Goal: Task Accomplishment & Management: Use online tool/utility

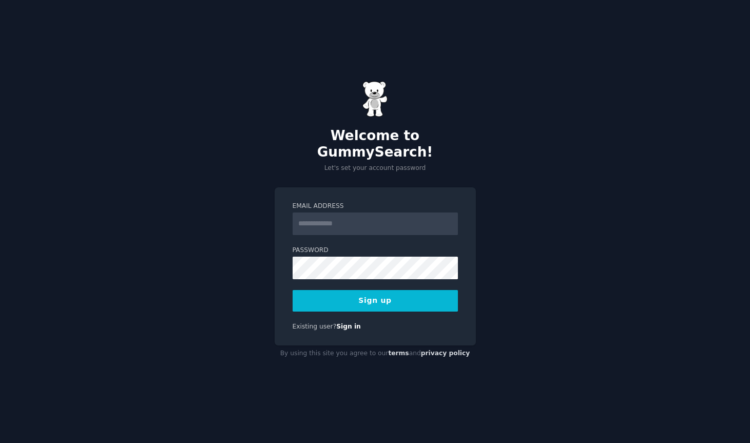
click at [391, 218] on input "Email Address" at bounding box center [375, 224] width 165 height 23
type input "**********"
click at [529, 247] on div "**********" at bounding box center [375, 221] width 750 height 443
click at [387, 294] on button "Sign up" at bounding box center [375, 301] width 165 height 22
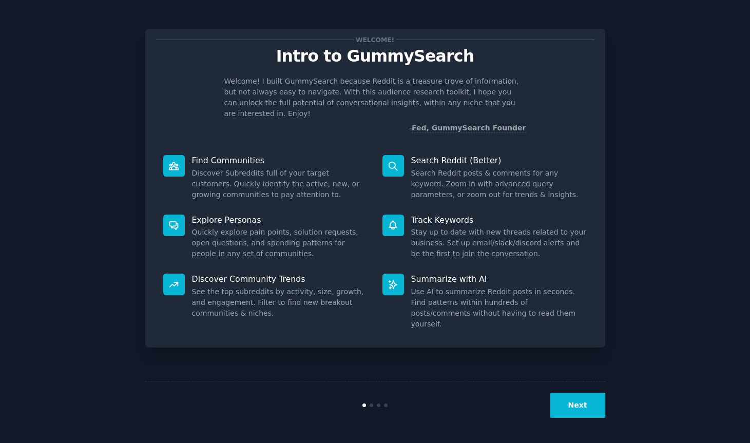
click at [588, 404] on button "Next" at bounding box center [577, 405] width 55 height 25
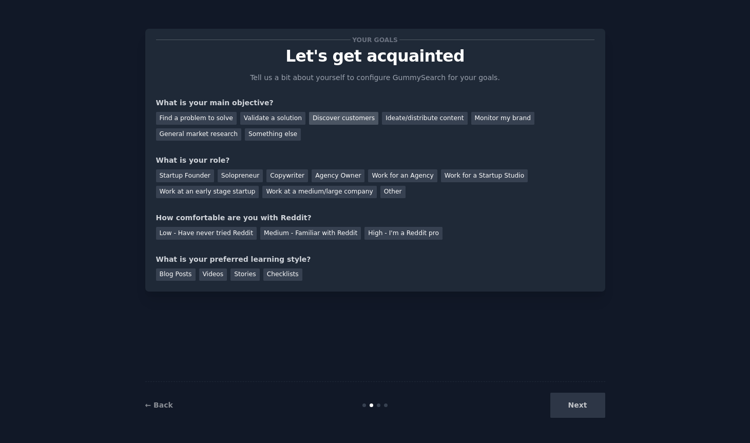
click at [341, 117] on div "Discover customers" at bounding box center [343, 118] width 69 height 13
click at [344, 177] on div "Agency Owner" at bounding box center [338, 175] width 53 height 13
click at [206, 235] on div "Low - Have never tried Reddit" at bounding box center [206, 233] width 101 height 13
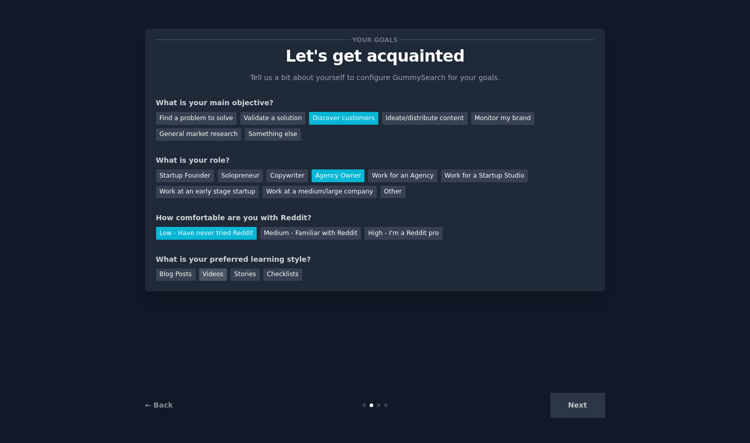
click at [209, 276] on div "Videos" at bounding box center [213, 274] width 28 height 13
click at [596, 405] on button "Next" at bounding box center [577, 405] width 55 height 25
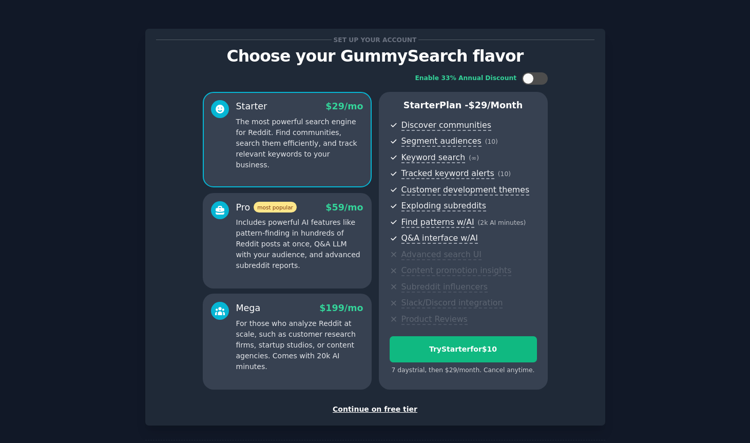
click at [360, 410] on div "Continue on free tier" at bounding box center [375, 409] width 438 height 11
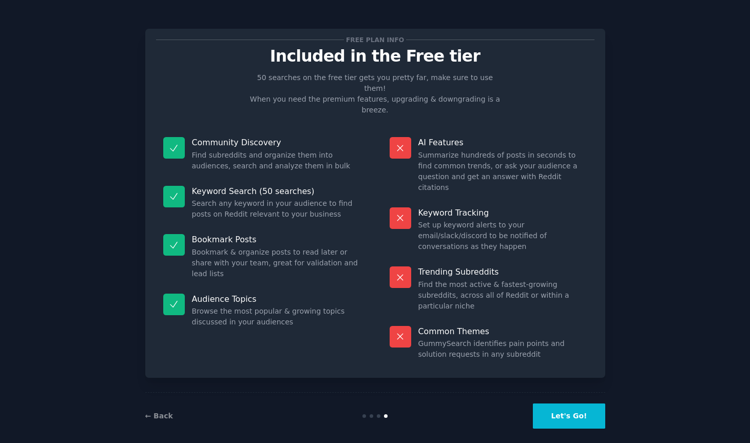
click at [558, 406] on button "Let's Go!" at bounding box center [569, 415] width 72 height 25
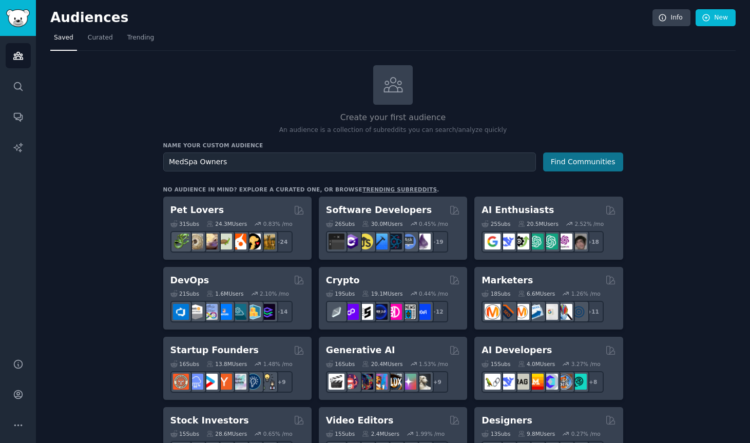
type input "MedSpa Owners"
click at [568, 163] on button "Find Communities" at bounding box center [583, 161] width 80 height 19
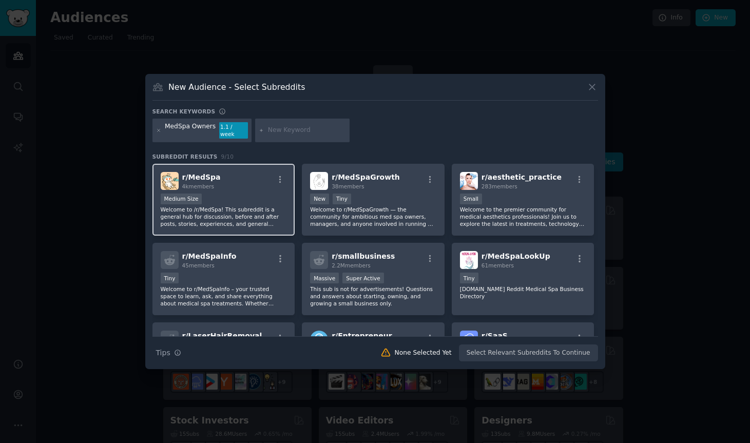
click at [254, 194] on div "Medium Size" at bounding box center [224, 200] width 126 height 13
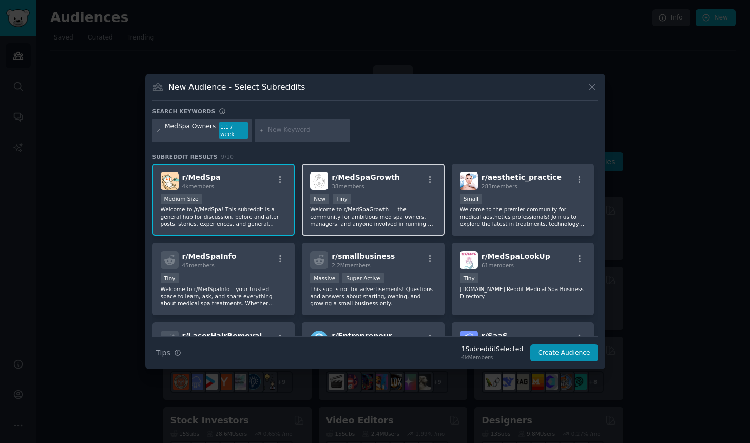
click at [396, 198] on div "New Tiny" at bounding box center [373, 200] width 126 height 13
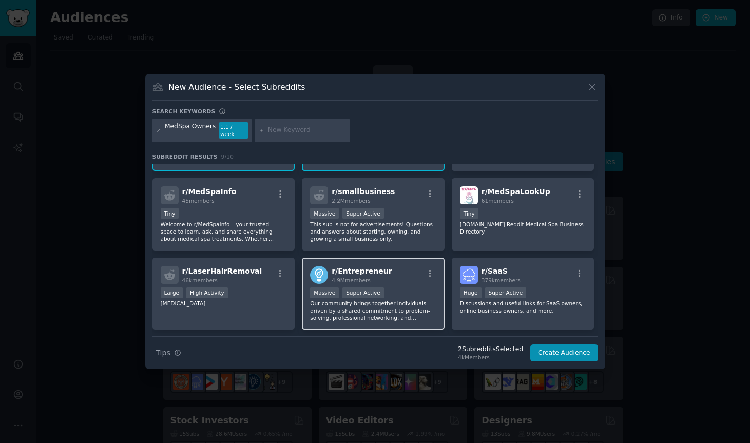
scroll to position [94, 0]
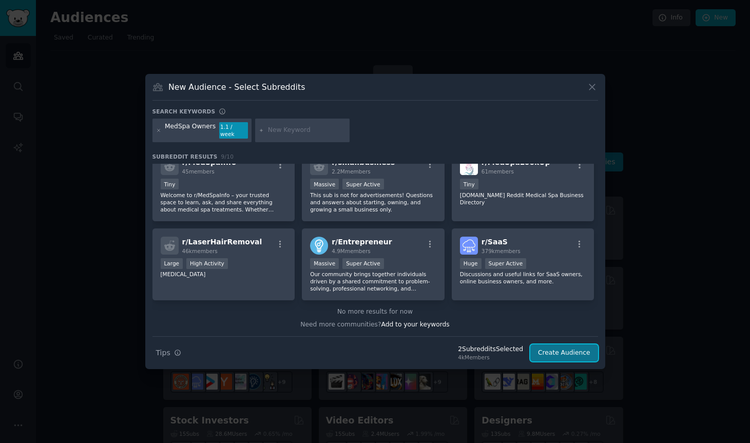
click at [569, 350] on button "Create Audience" at bounding box center [564, 352] width 68 height 17
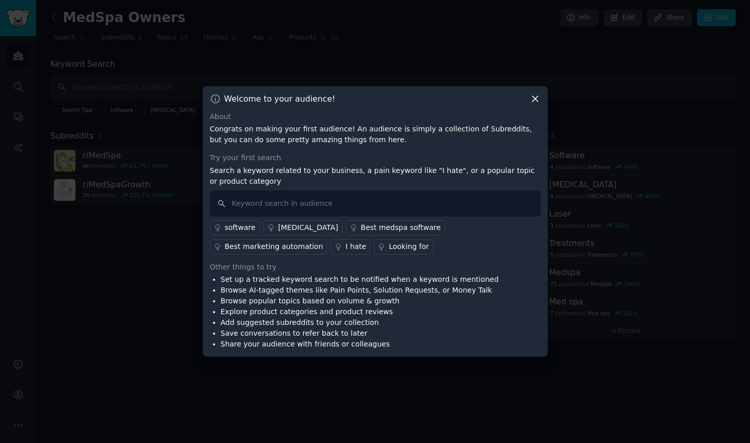
click at [536, 102] on icon at bounding box center [535, 98] width 11 height 11
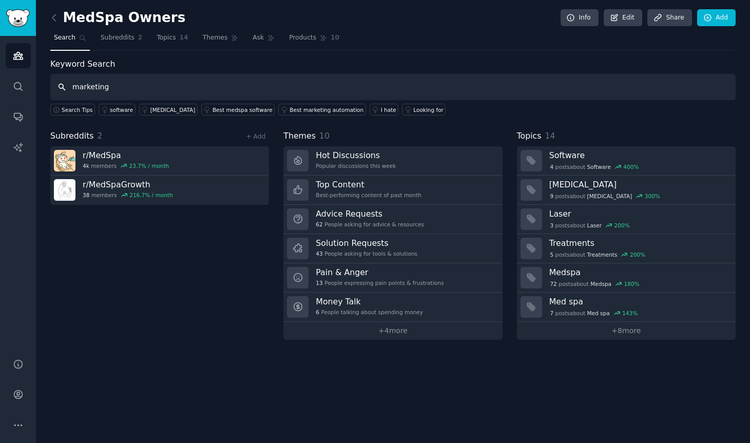
type input "marketing"
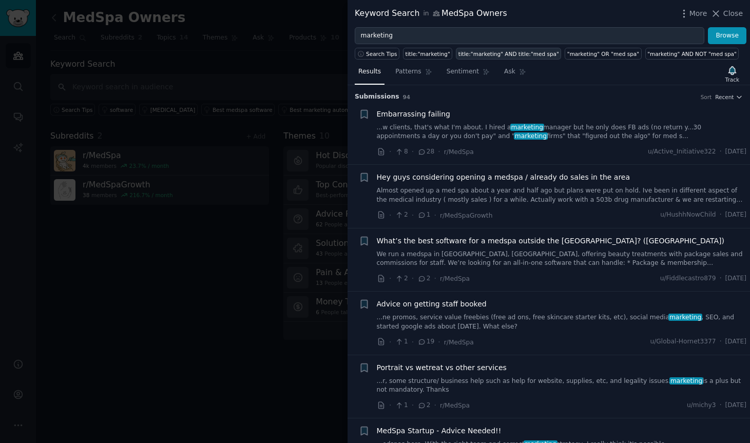
click at [494, 52] on div "title:"marketing" AND title:"med spa"" at bounding box center [508, 53] width 101 height 7
type input "title:"marketing" AND title:"med spa""
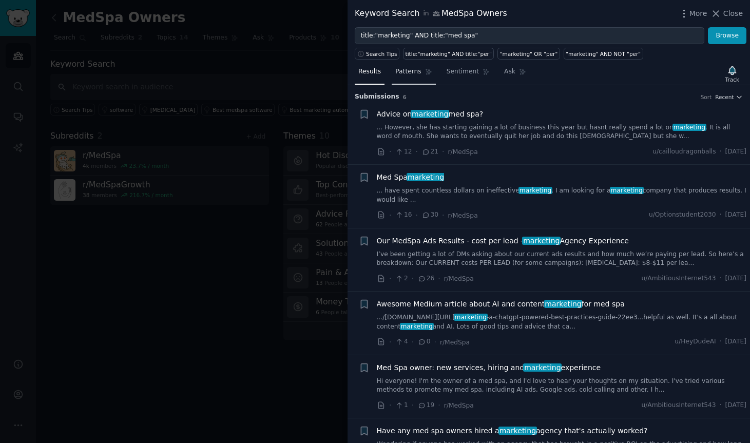
click at [428, 72] on icon at bounding box center [429, 72] width 6 height 6
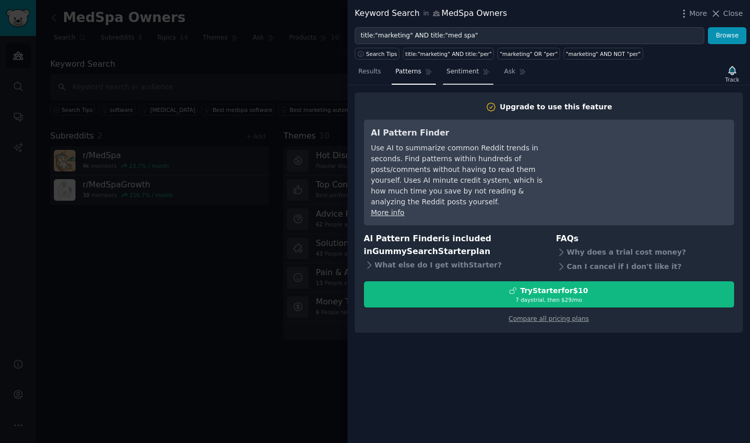
click at [473, 69] on span "Sentiment" at bounding box center [463, 71] width 32 height 9
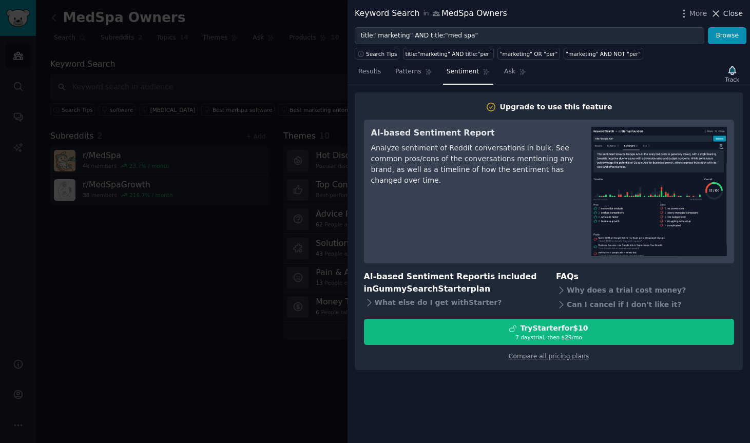
click at [727, 17] on span "Close" at bounding box center [733, 13] width 20 height 11
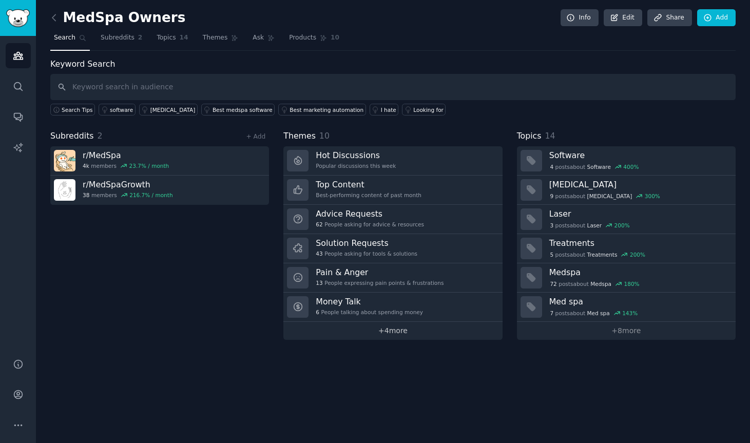
click at [400, 330] on link "+ 4 more" at bounding box center [392, 331] width 219 height 18
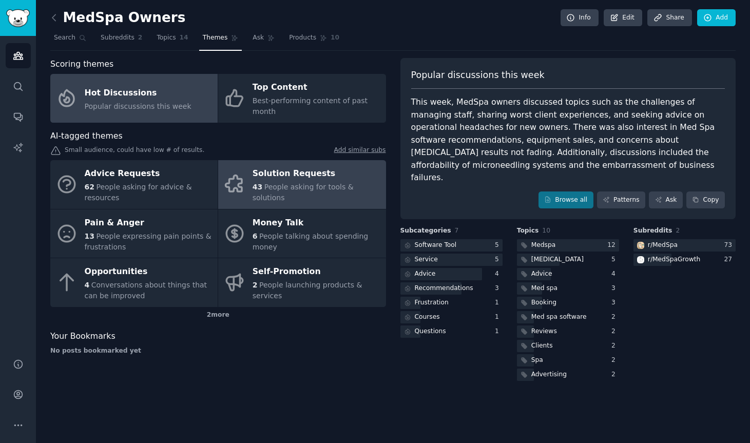
click at [319, 187] on div "43 People asking for tools & solutions" at bounding box center [317, 193] width 128 height 22
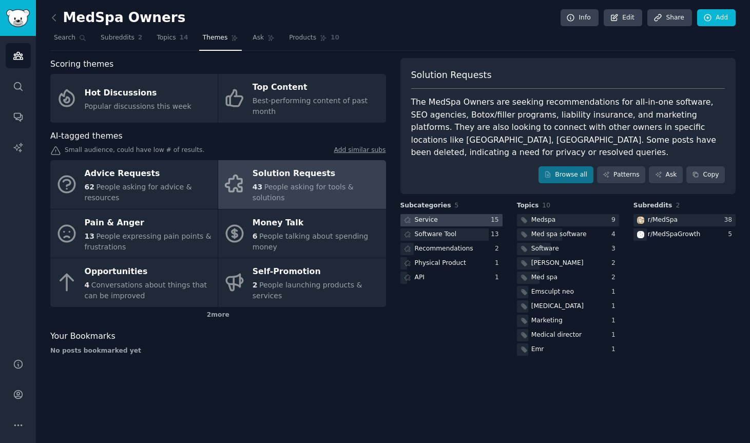
click at [432, 216] on div "Service" at bounding box center [426, 220] width 23 height 9
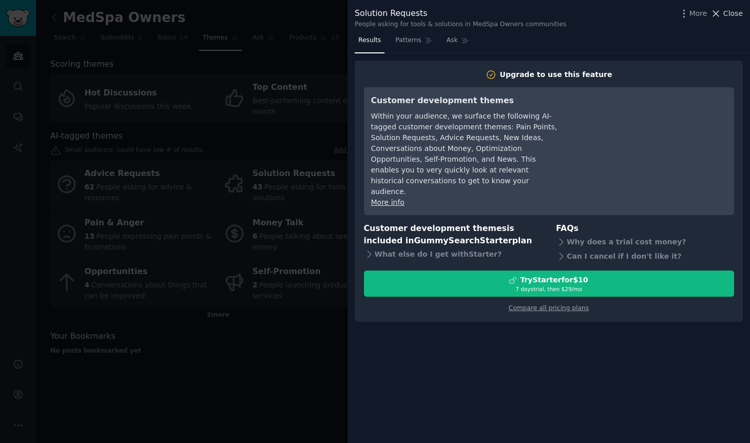
click at [730, 16] on span "Close" at bounding box center [733, 13] width 20 height 11
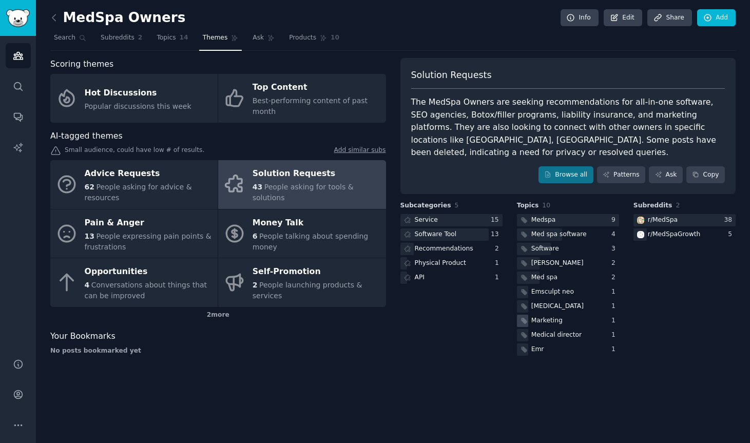
click at [549, 316] on div "Marketing" at bounding box center [546, 320] width 31 height 9
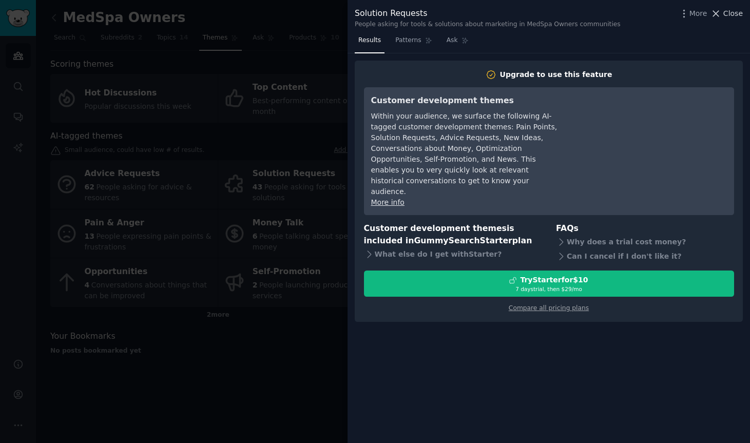
click at [720, 13] on icon at bounding box center [715, 13] width 11 height 11
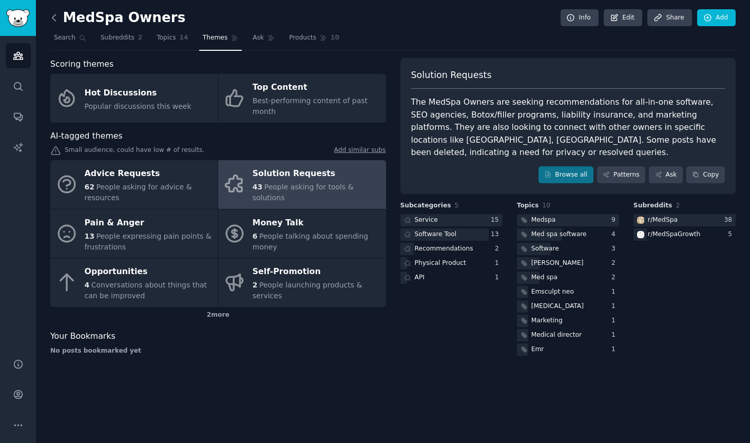
click at [54, 19] on icon at bounding box center [54, 17] width 11 height 11
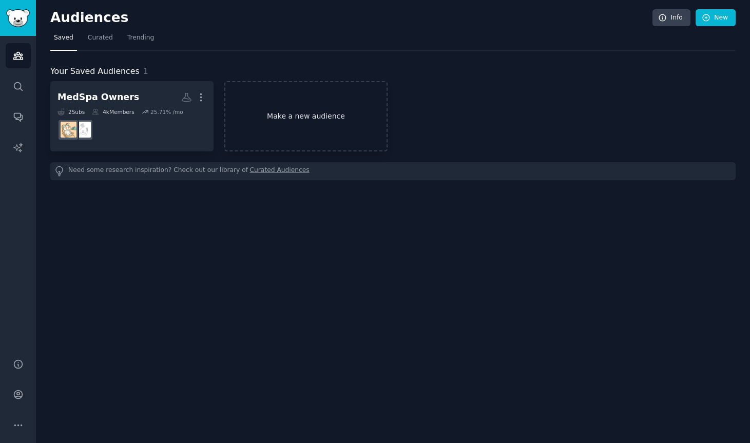
click at [277, 113] on link "Make a new audience" at bounding box center [305, 116] width 163 height 70
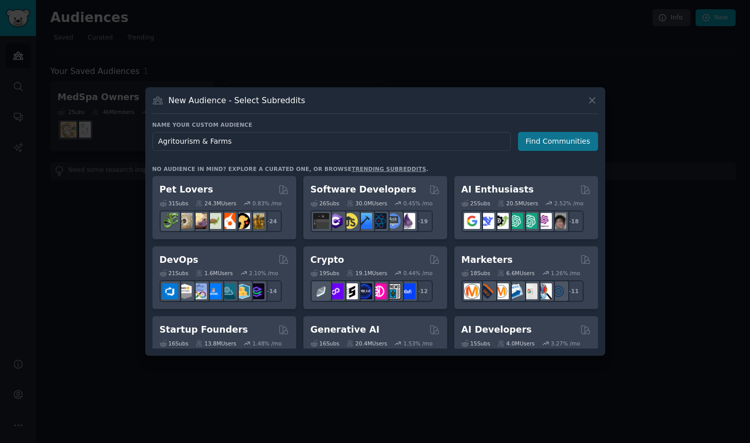
type input "Agritourism & Farms"
click at [570, 147] on button "Find Communities" at bounding box center [558, 141] width 80 height 19
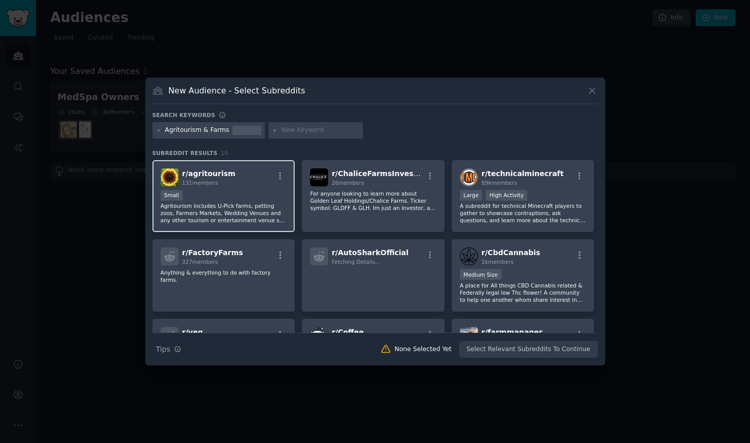
click at [224, 195] on div "Small" at bounding box center [224, 196] width 126 height 13
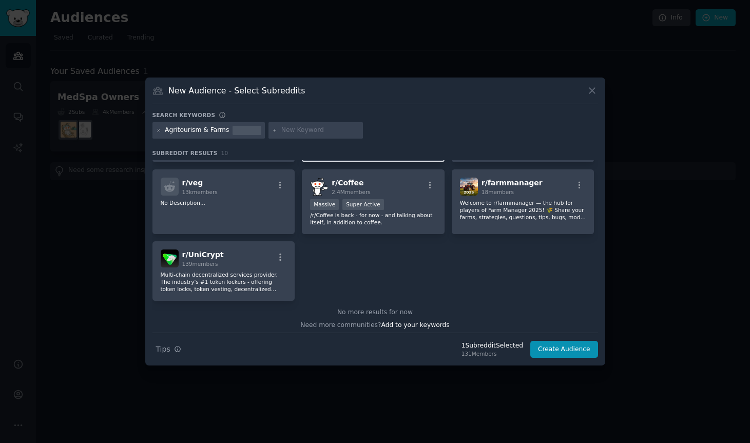
scroll to position [153, 0]
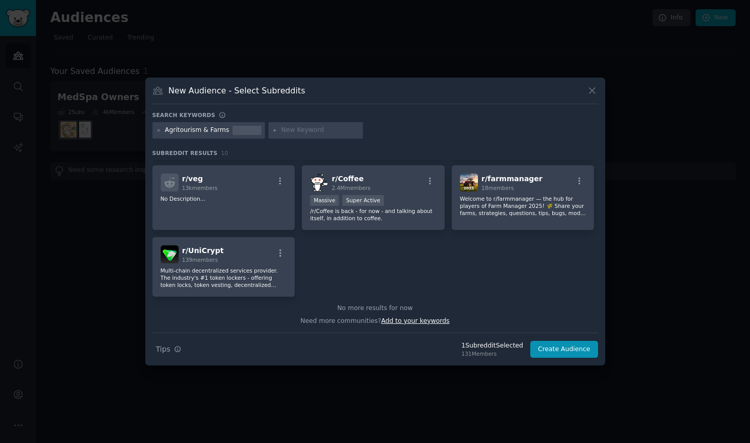
click at [423, 320] on span "Add to your keywords" at bounding box center [415, 320] width 68 height 7
click at [291, 132] on input "text" at bounding box center [320, 130] width 78 height 9
drag, startPoint x: 224, startPoint y: 130, endPoint x: 197, endPoint y: 129, distance: 26.7
click at [197, 129] on div "Agritourism & Farms" at bounding box center [197, 130] width 64 height 9
click at [293, 133] on input "text" at bounding box center [320, 130] width 78 height 9
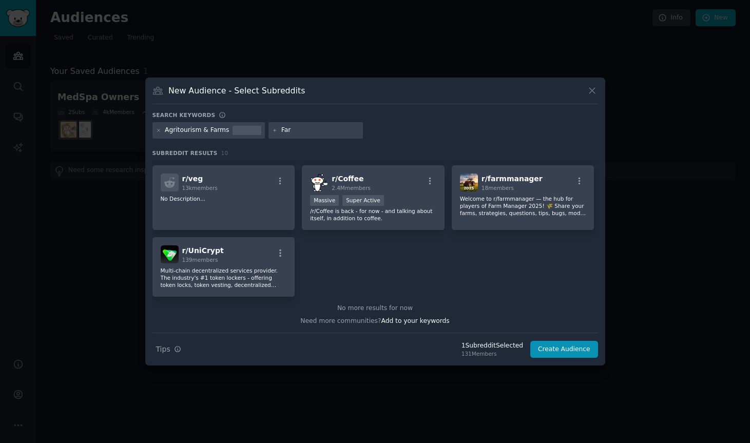
type input "Farm"
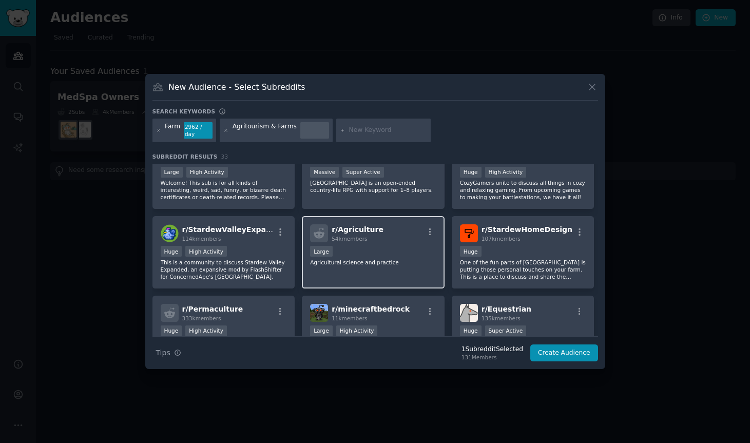
scroll to position [596, 0]
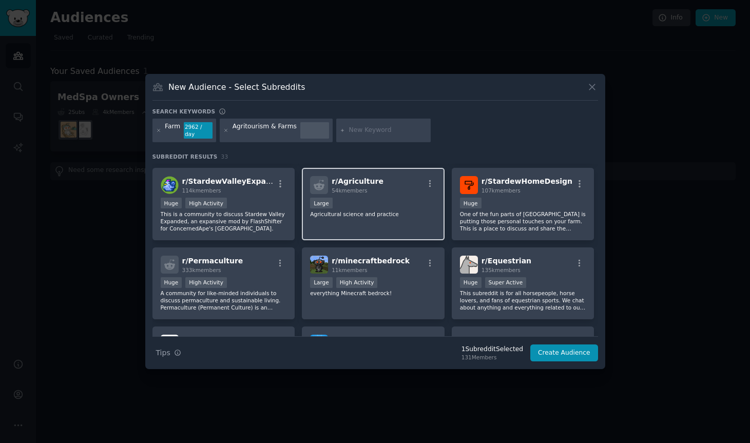
click at [388, 221] on div "r/ Agriculture 54k members Large Agricultural science and practice" at bounding box center [373, 204] width 143 height 72
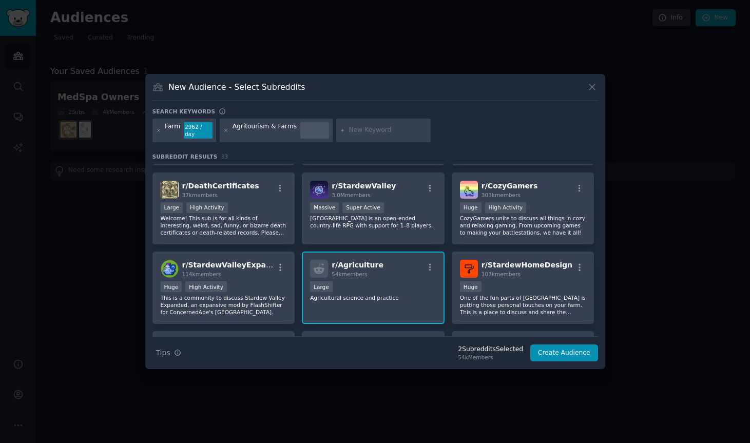
scroll to position [513, 0]
click at [567, 353] on button "Create Audience" at bounding box center [564, 352] width 68 height 17
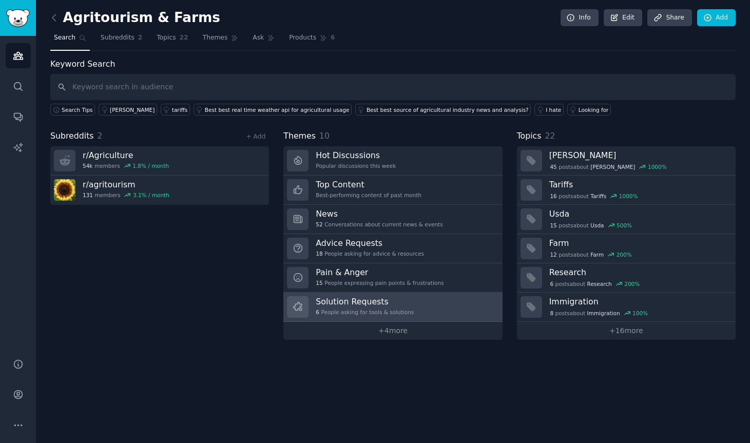
click at [425, 306] on link "Solution Requests 6 People asking for tools & solutions" at bounding box center [392, 307] width 219 height 29
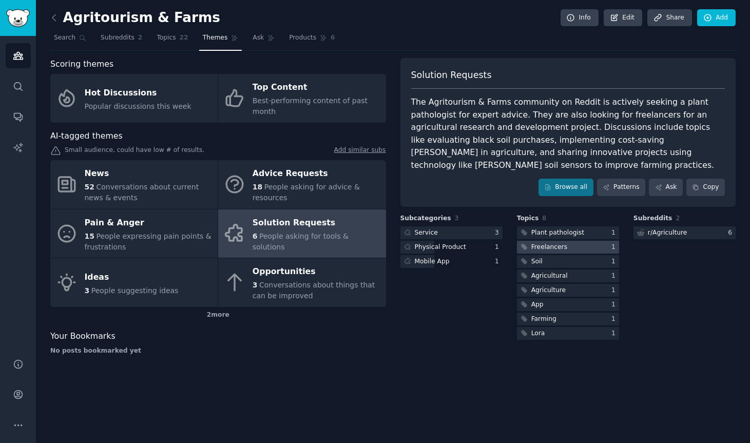
click at [576, 241] on div at bounding box center [568, 247] width 102 height 13
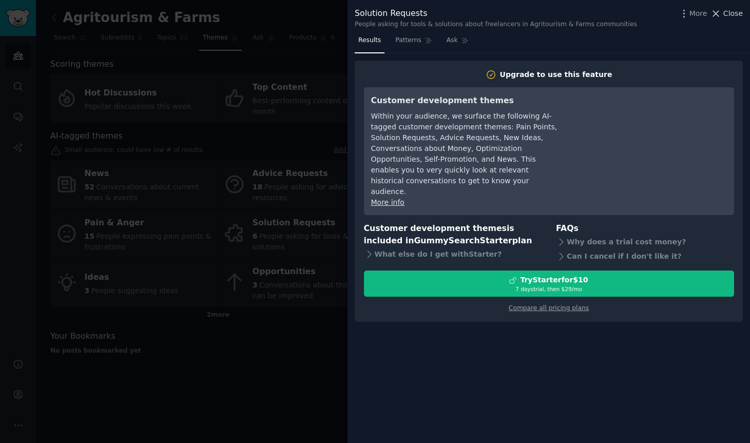
click at [723, 11] on button "Close" at bounding box center [726, 13] width 32 height 11
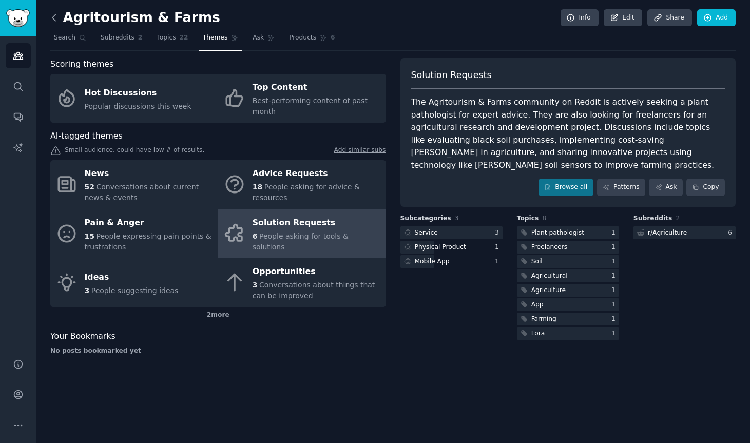
click at [57, 17] on icon at bounding box center [54, 17] width 11 height 11
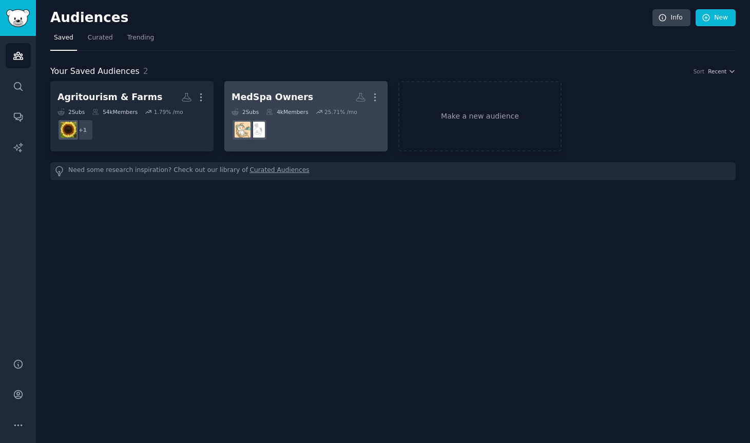
click at [290, 97] on div "MedSpa Owners" at bounding box center [273, 97] width 82 height 13
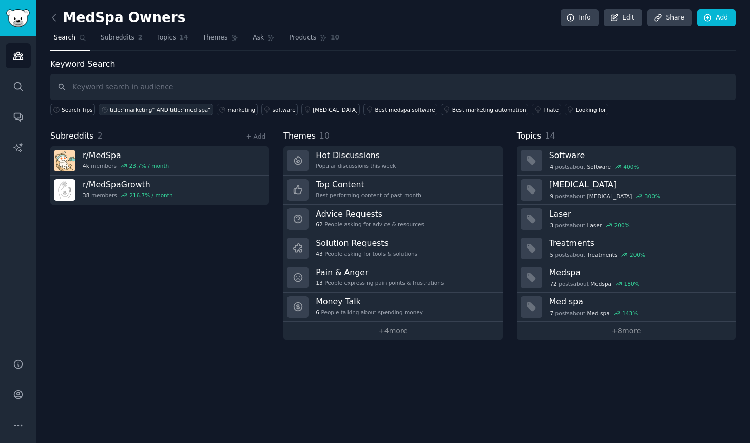
click at [163, 108] on div "title:"marketing" AND title:"med spa"" at bounding box center [160, 109] width 101 height 7
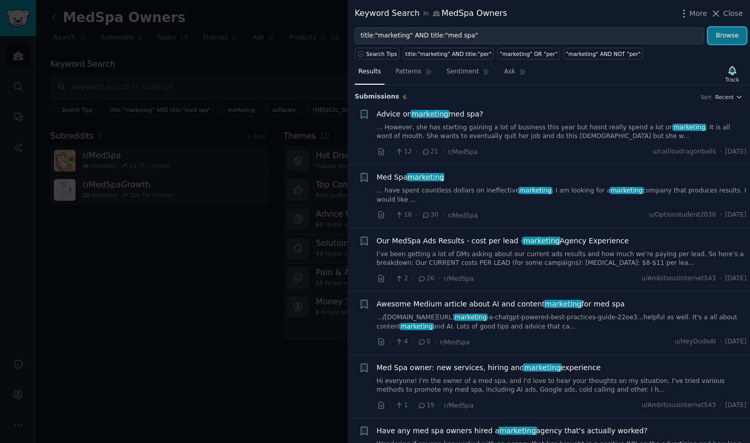
click at [718, 37] on button "Browse" at bounding box center [727, 35] width 38 height 17
click at [444, 176] on div "Med Spa marketing" at bounding box center [562, 177] width 370 height 11
click at [422, 179] on span "marketing" at bounding box center [426, 177] width 38 height 8
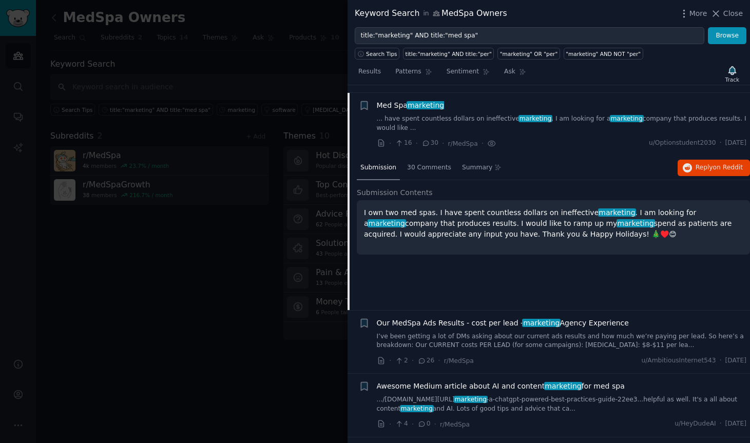
scroll to position [80, 0]
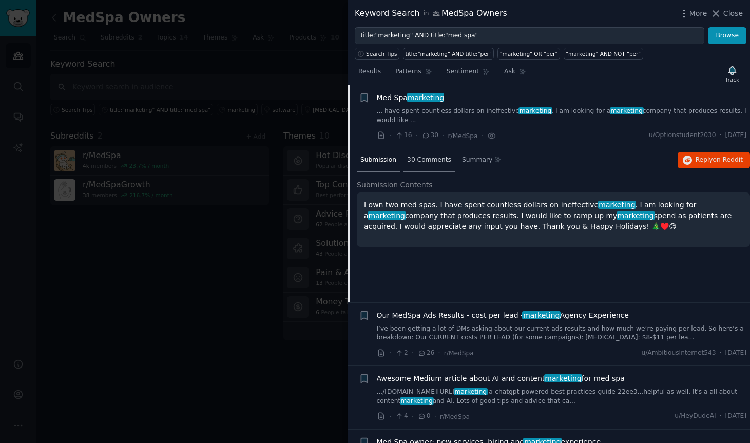
click at [430, 161] on span "30 Comments" at bounding box center [429, 160] width 44 height 9
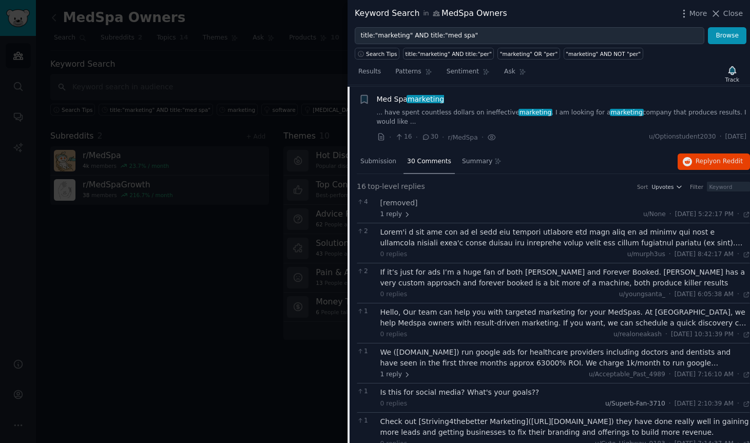
scroll to position [0, 0]
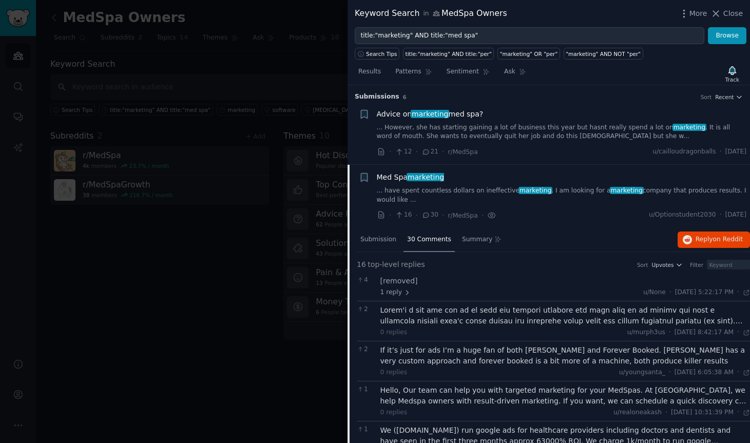
click at [393, 177] on span "Med Spa marketing" at bounding box center [411, 177] width 68 height 11
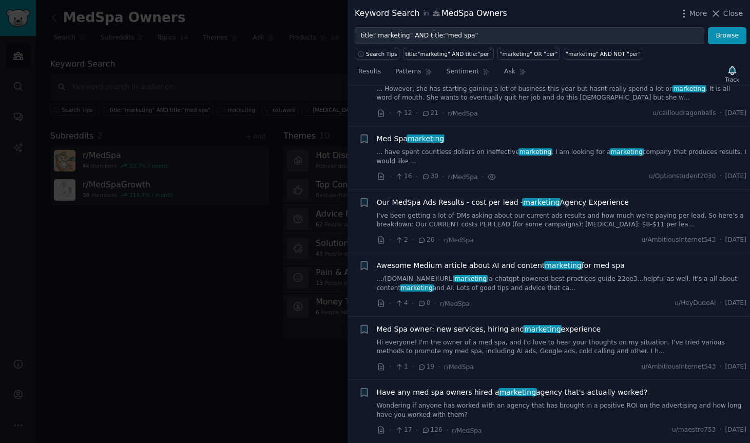
scroll to position [39, 0]
click at [381, 139] on span "Med Spa marketing" at bounding box center [411, 138] width 68 height 11
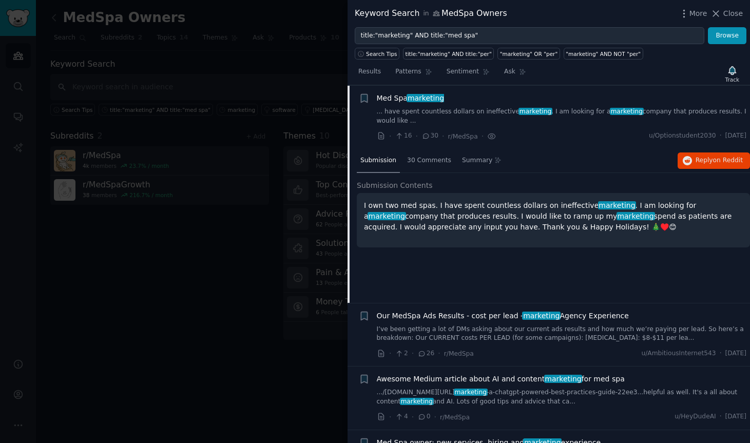
scroll to position [80, 0]
click at [697, 164] on span "Reply on Reddit" at bounding box center [719, 160] width 47 height 9
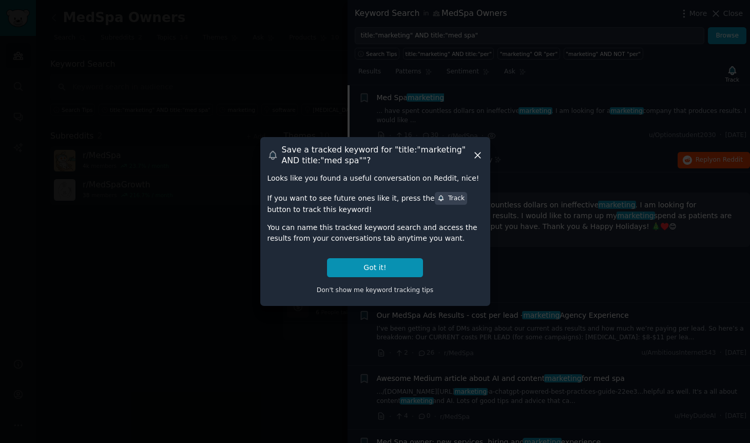
click at [477, 157] on icon at bounding box center [477, 155] width 11 height 11
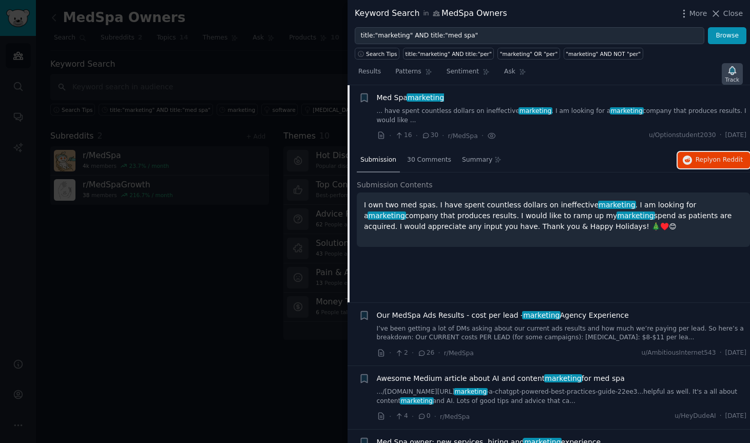
click at [730, 70] on icon "button" at bounding box center [731, 70] width 7 height 8
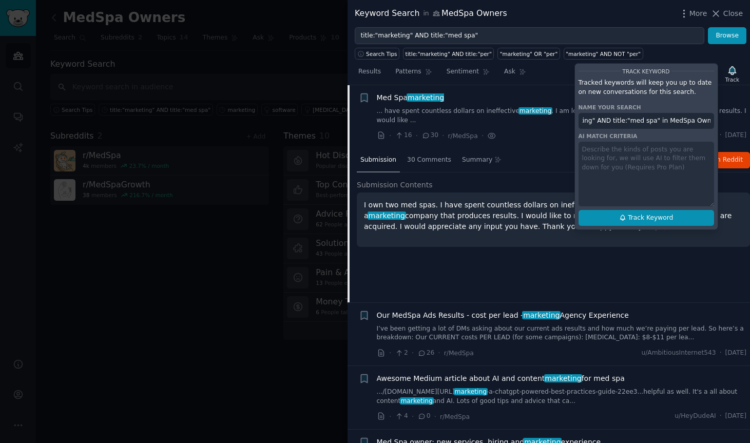
scroll to position [0, 0]
click at [648, 218] on span "Track Keyword" at bounding box center [650, 218] width 45 height 9
type input "title:"marketing" AND title:"med spa" in MedSpa Owners"
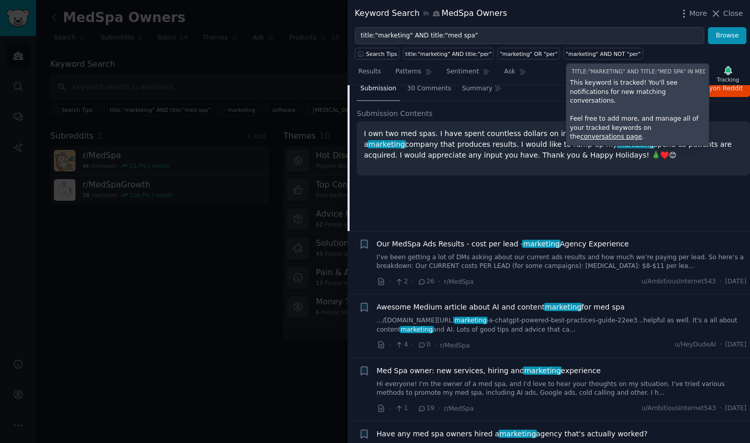
scroll to position [193, 0]
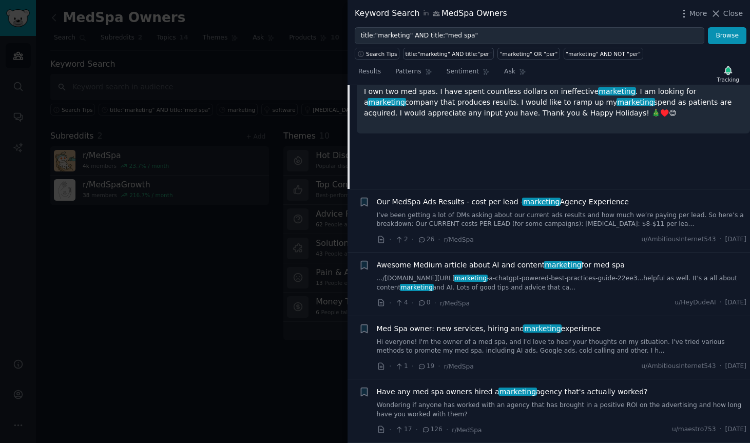
click at [592, 392] on span "Have any med spa owners hired a marketing agency that's actually worked?" at bounding box center [512, 392] width 271 height 11
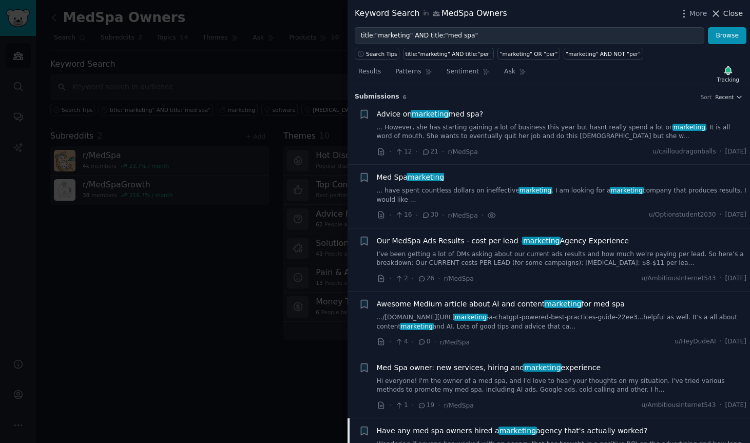
click at [730, 11] on span "Close" at bounding box center [733, 13] width 20 height 11
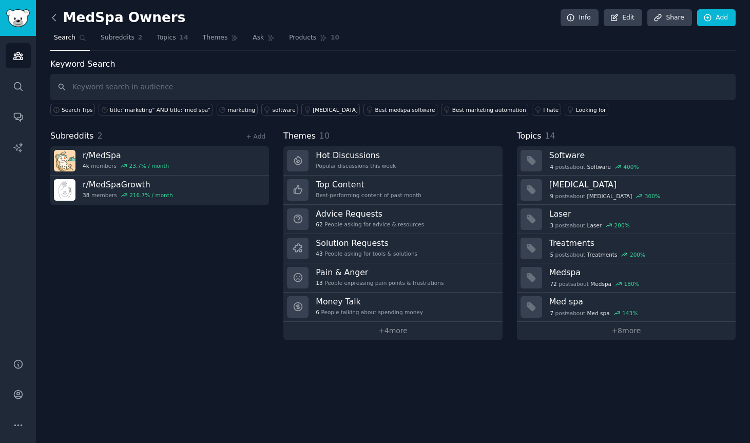
click at [53, 19] on icon at bounding box center [53, 17] width 3 height 6
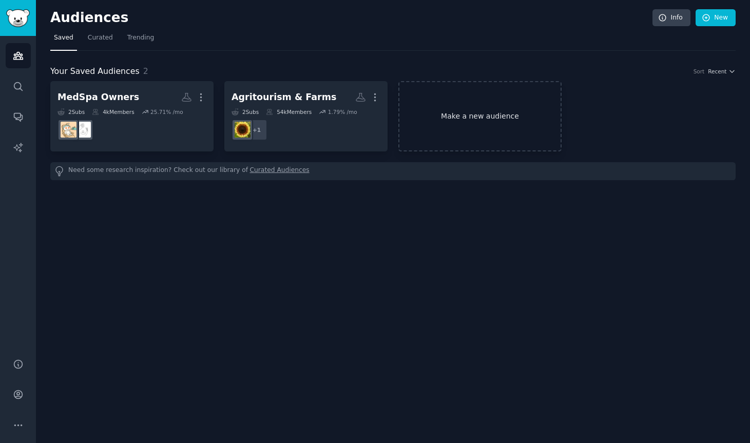
click at [491, 119] on link "Make a new audience" at bounding box center [479, 116] width 163 height 70
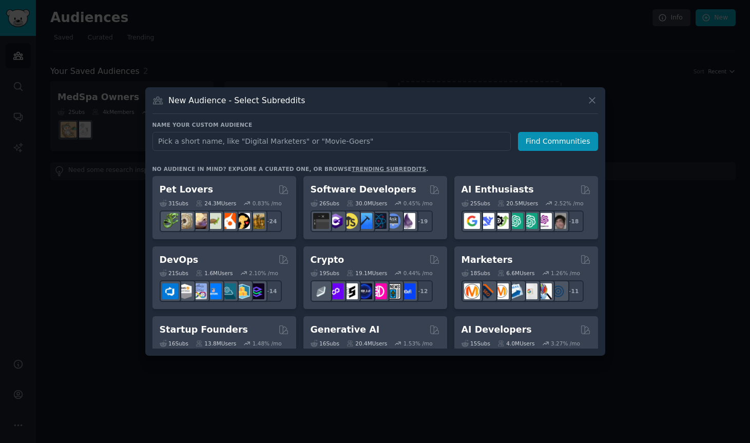
type input "d"
type input "Dental Clinic"
click at [582, 141] on button "Find Communities" at bounding box center [558, 141] width 80 height 19
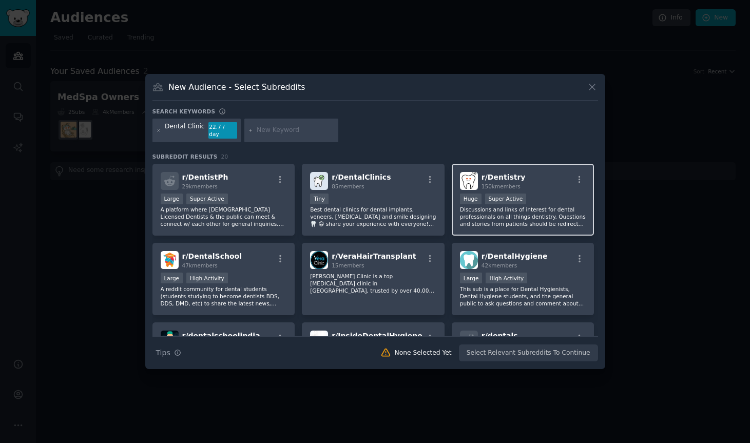
click at [563, 194] on div "Huge Super Active" at bounding box center [523, 200] width 126 height 13
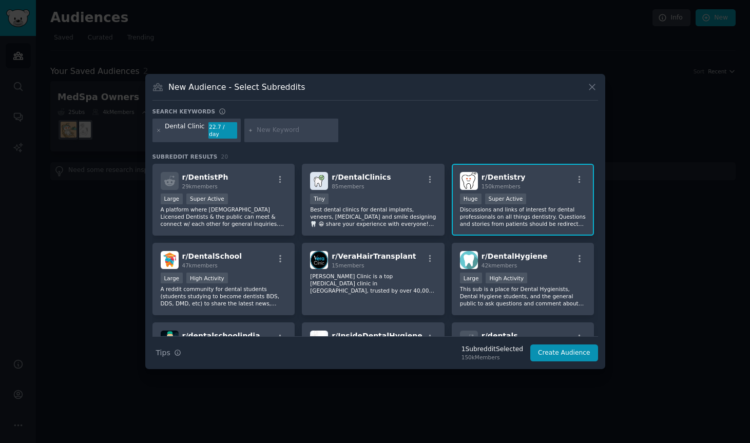
click at [260, 132] on input "text" at bounding box center [296, 130] width 78 height 9
type input "Dental Marketing"
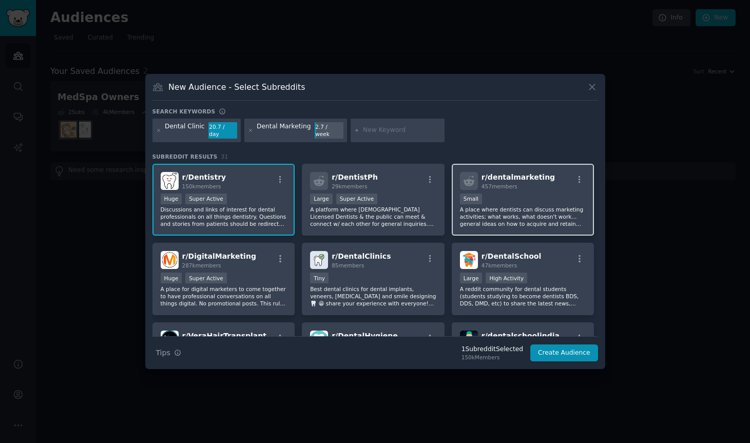
click at [552, 197] on div "Small" at bounding box center [523, 200] width 126 height 13
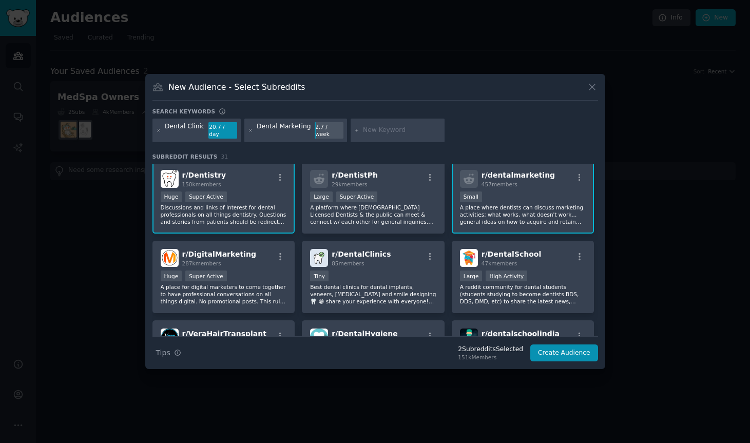
scroll to position [4, 0]
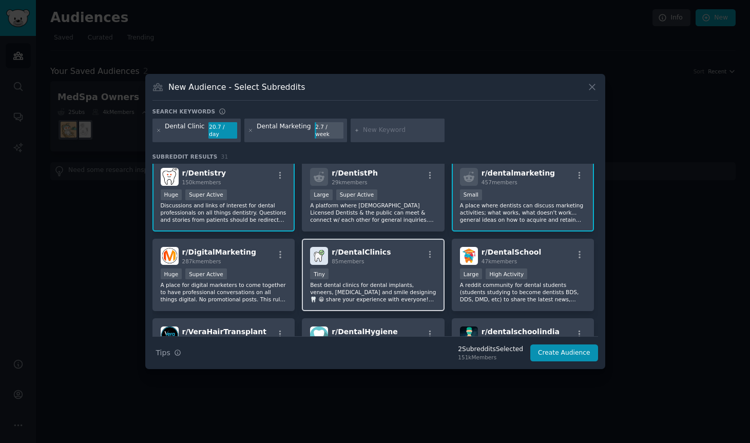
click at [365, 286] on p "Best dental clinics for dental implants, veneers, [MEDICAL_DATA] and smile desi…" at bounding box center [373, 292] width 126 height 22
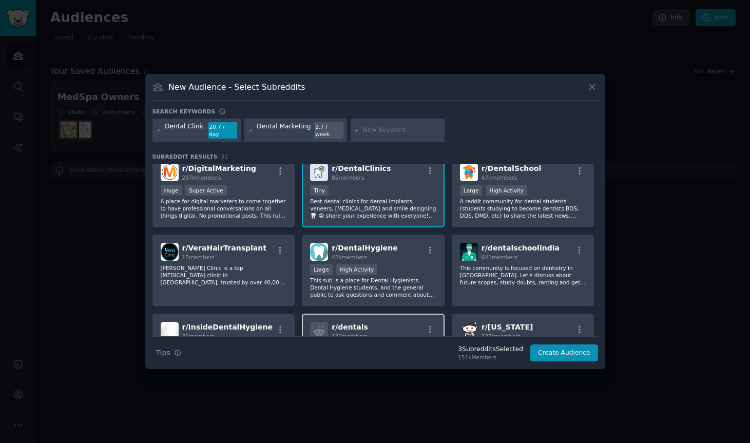
scroll to position [104, 0]
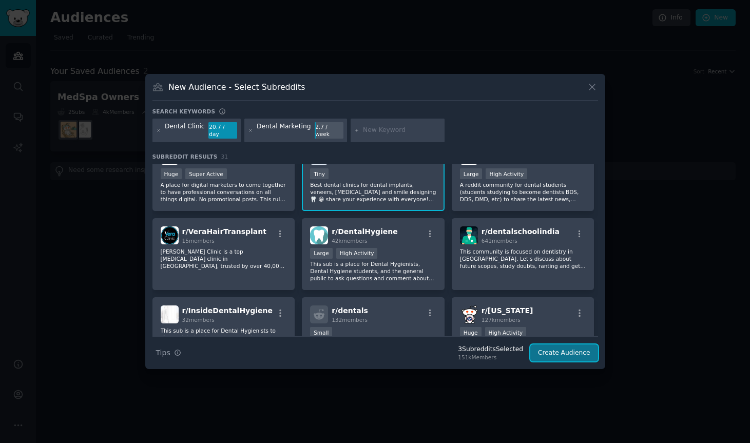
click at [550, 351] on button "Create Audience" at bounding box center [564, 352] width 68 height 17
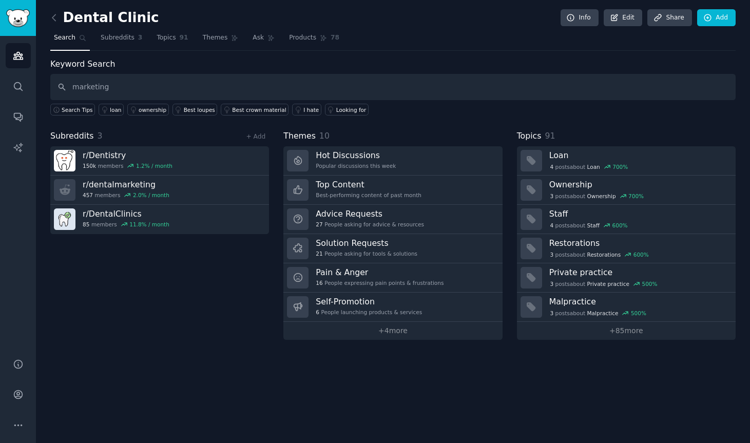
type input "marketing"
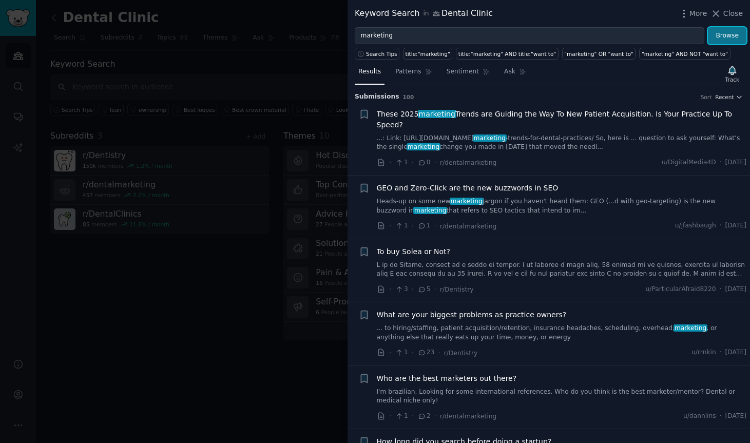
click at [720, 41] on button "Browse" at bounding box center [727, 35] width 38 height 17
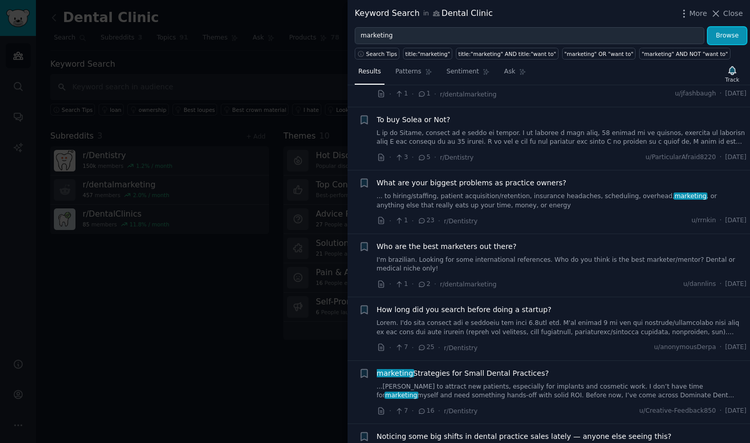
scroll to position [134, 0]
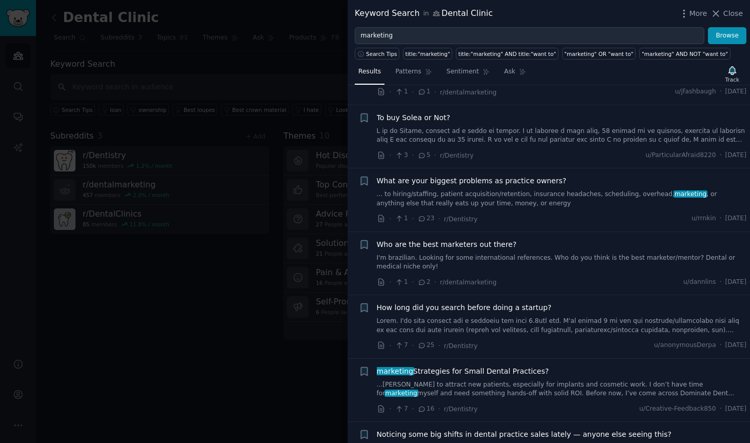
click at [495, 260] on link "I'm brazilian. Looking for some international references. Who do you think is t…" at bounding box center [562, 263] width 370 height 18
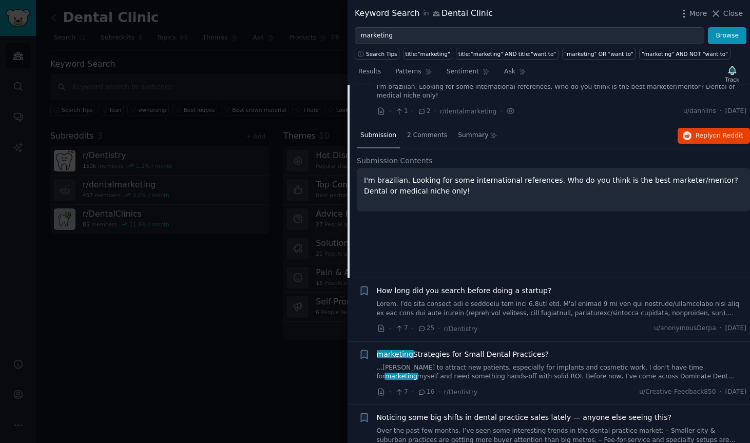
scroll to position [320, 0]
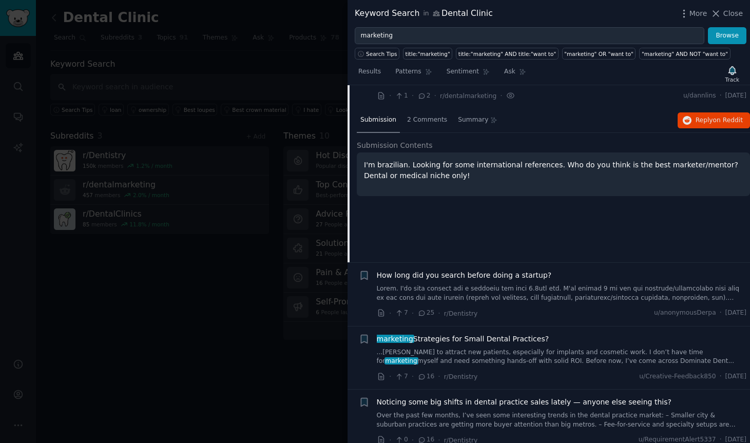
click at [530, 342] on span "marketing Strategies for Small Dental Practices?" at bounding box center [463, 339] width 172 height 11
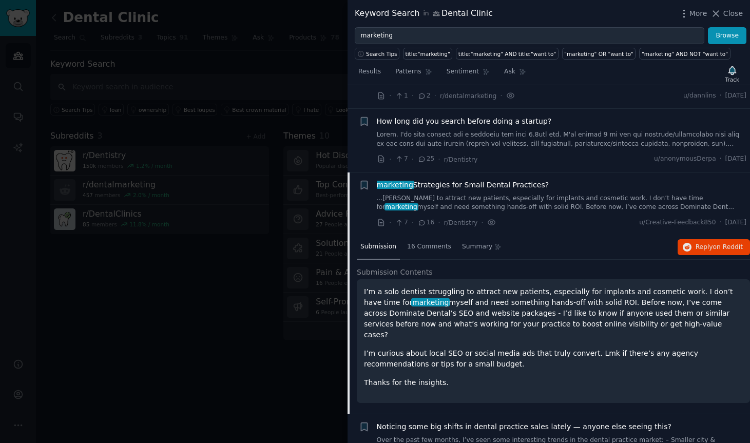
scroll to position [408, 0]
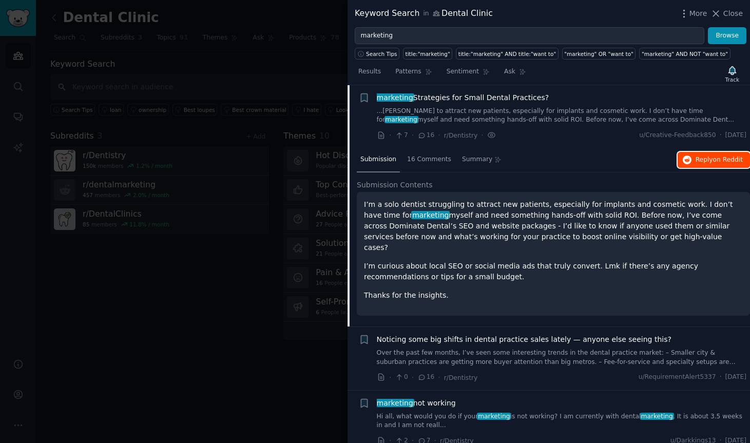
click at [701, 159] on span "Reply on Reddit" at bounding box center [719, 160] width 47 height 9
